Goal: Information Seeking & Learning: Learn about a topic

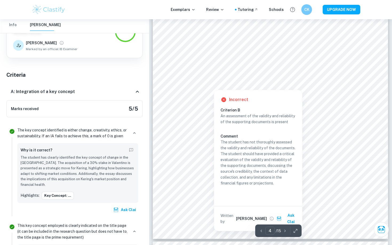
scroll to position [1050, 0]
click at [259, 57] on div at bounding box center [271, 64] width 180 height 17
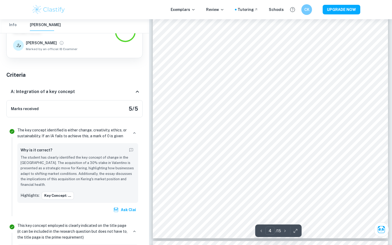
scroll to position [1372, 0]
